Goal: Check status: Check status

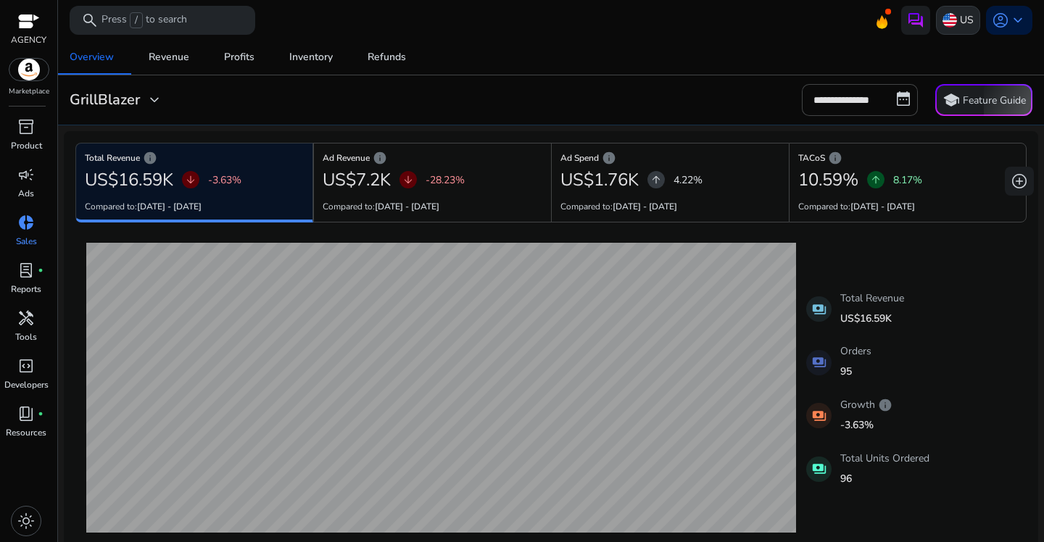
click at [960, 16] on p "US" at bounding box center [967, 19] width 14 height 25
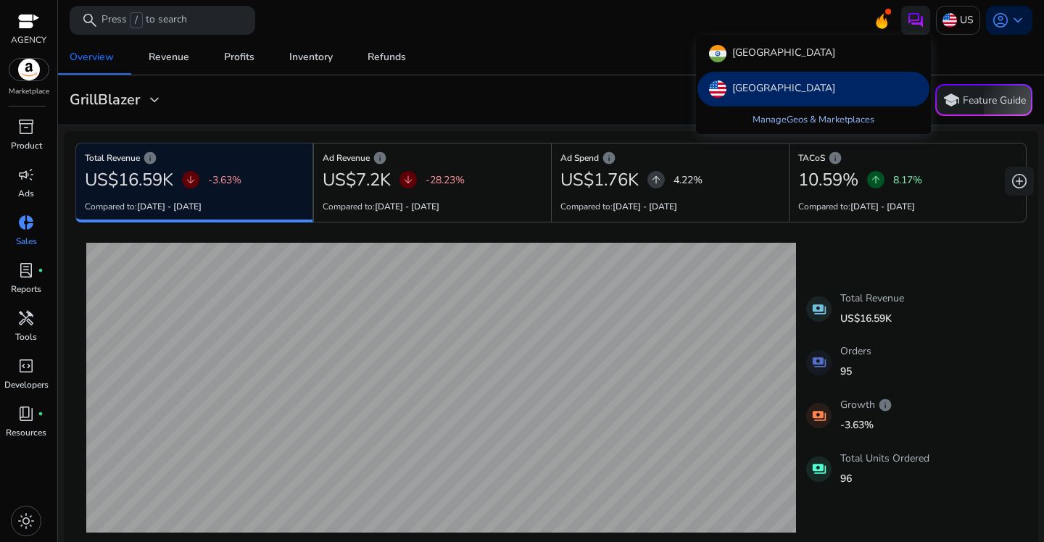
click at [798, 115] on link "Manage Geos & Marketplaces" at bounding box center [813, 120] width 145 height 26
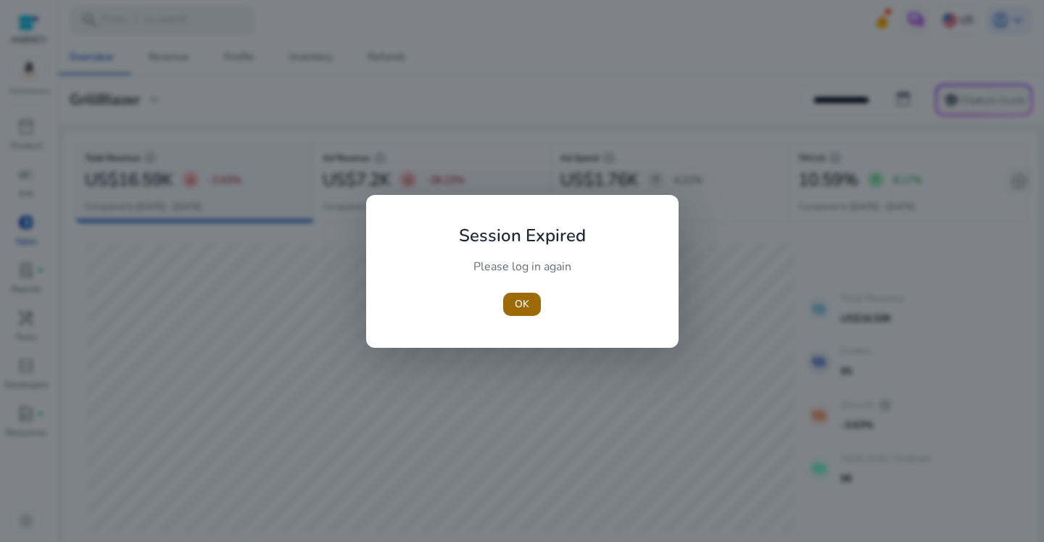
click at [522, 297] on span "OK" at bounding box center [522, 304] width 15 height 15
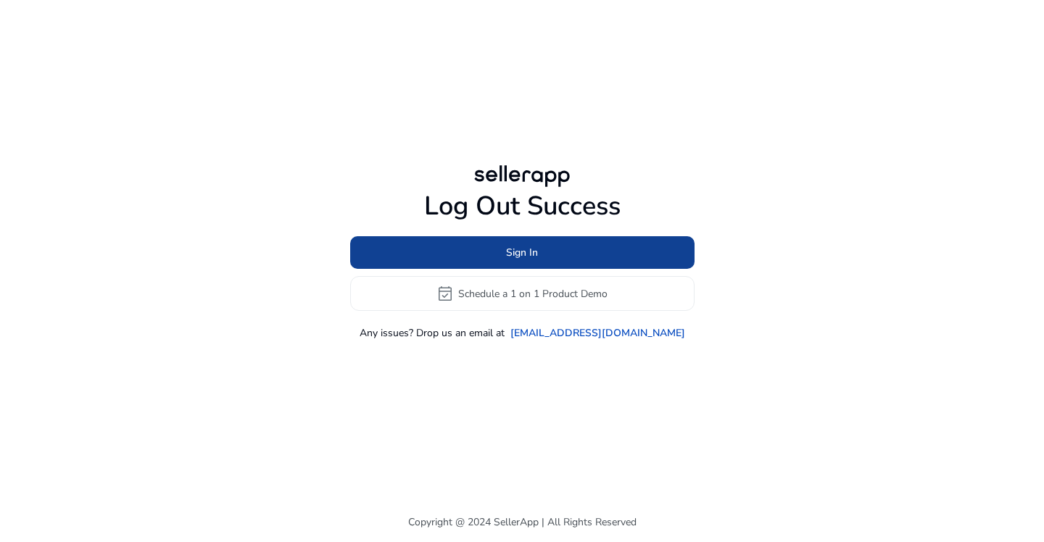
click at [503, 248] on span at bounding box center [522, 253] width 344 height 35
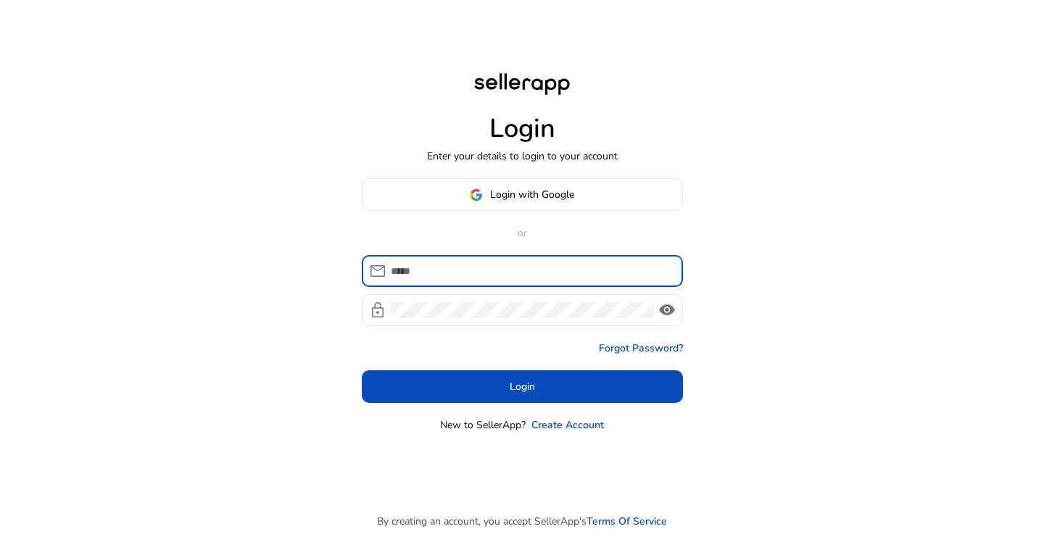
click at [474, 268] on input at bounding box center [531, 271] width 281 height 16
type input "**********"
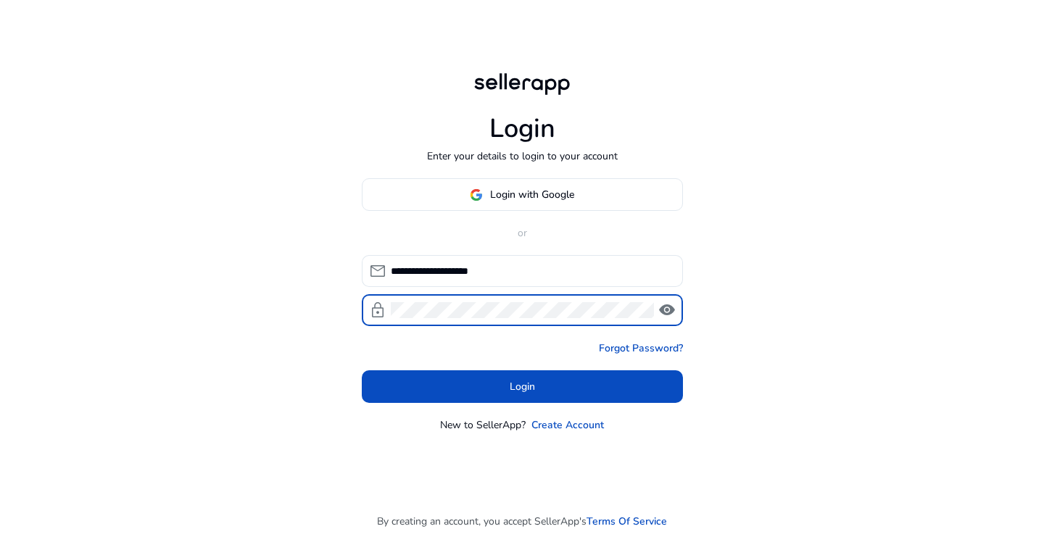
click button "Login" at bounding box center [522, 387] width 321 height 33
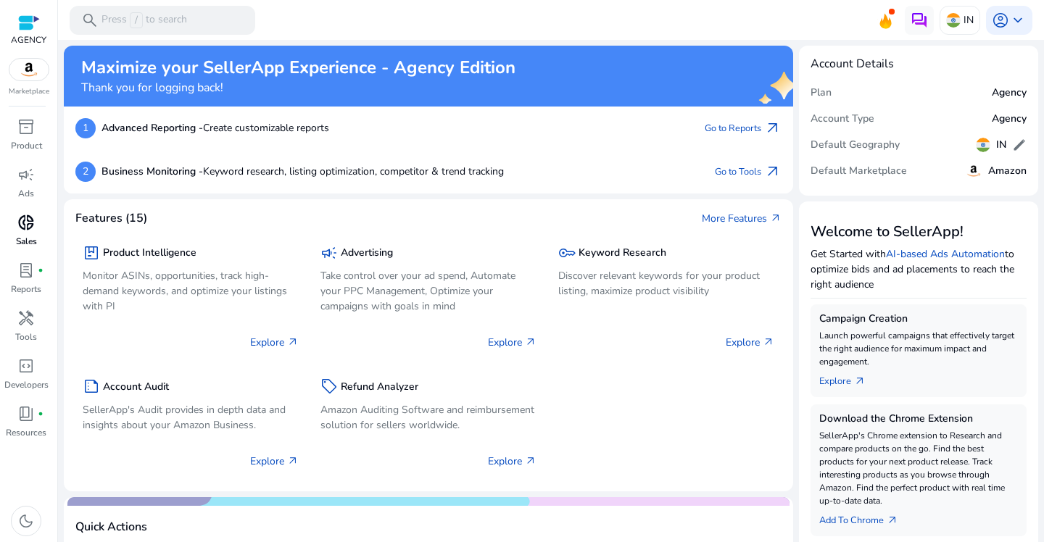
click at [22, 243] on p "Sales" at bounding box center [26, 241] width 21 height 13
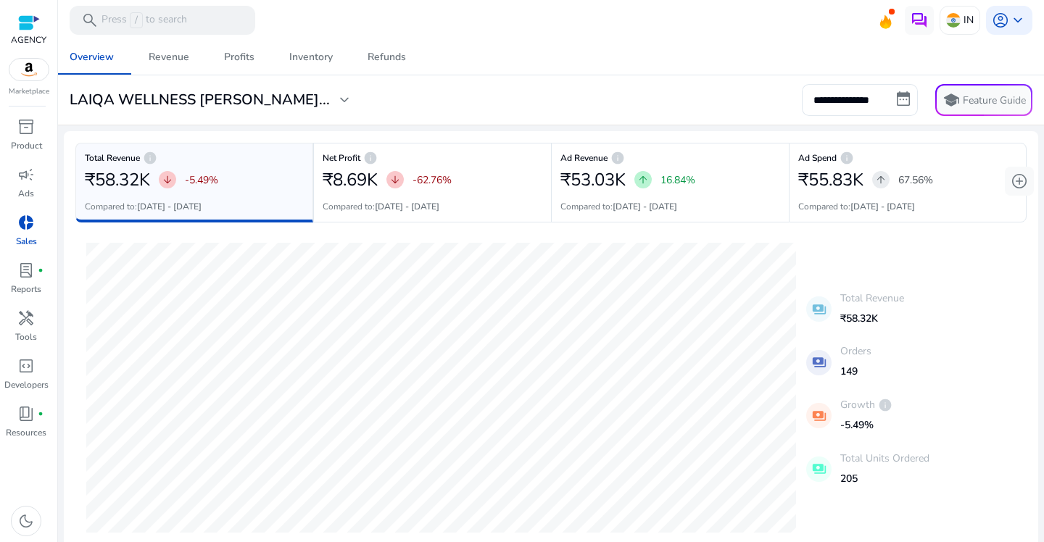
click at [336, 98] on span "expand_more" at bounding box center [344, 99] width 17 height 17
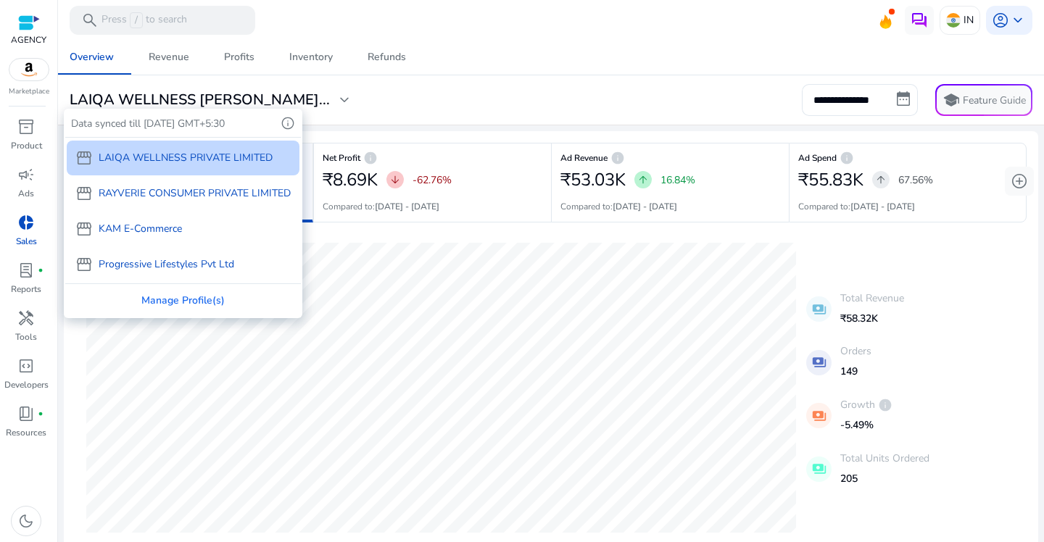
click at [204, 196] on p "RAYVERIE CONSUMER PRIVATE LIMITED" at bounding box center [195, 193] width 192 height 15
